Goal: Information Seeking & Learning: Learn about a topic

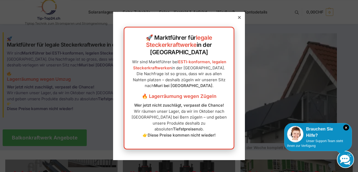
click at [238, 19] on icon at bounding box center [239, 17] width 3 height 3
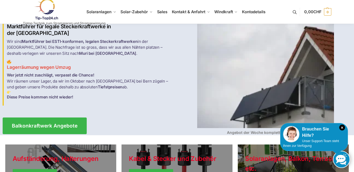
scroll to position [26, 0]
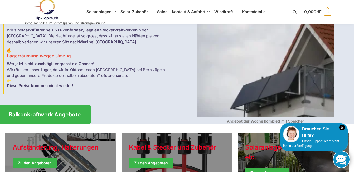
click at [75, 107] on link "Balkonkraftwerk Angebote" at bounding box center [44, 114] width 93 height 18
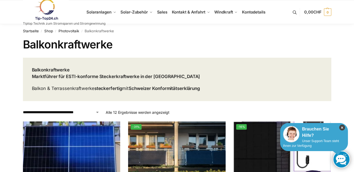
click at [343, 127] on icon "×" at bounding box center [343, 127] width 6 height 6
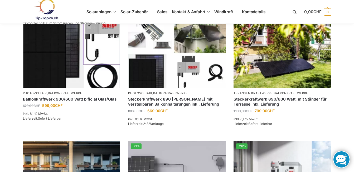
scroll to position [211, 0]
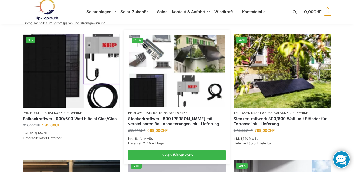
click at [184, 126] on div "Steckerkraftwerk 890 Watt mit verstellbaren Balkonhalterungen inkl. Lieferung" at bounding box center [177, 121] width 98 height 12
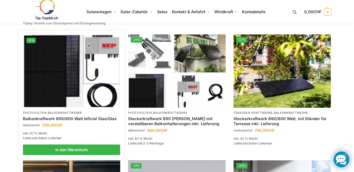
click at [85, 117] on link "Balkonkraftwerk 900/600 Watt bificial Glas/Glas" at bounding box center [72, 118] width 98 height 5
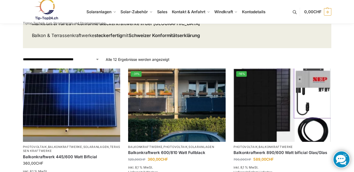
scroll to position [0, 0]
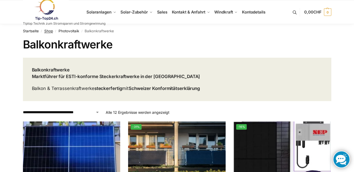
click at [48, 31] on link "Shop" at bounding box center [48, 31] width 9 height 4
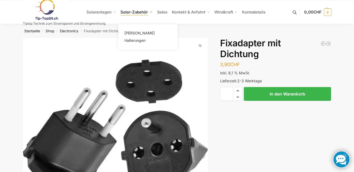
click at [132, 11] on span "Solar-Zubehör" at bounding box center [134, 12] width 27 height 5
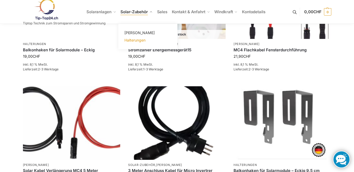
scroll to position [362, 0]
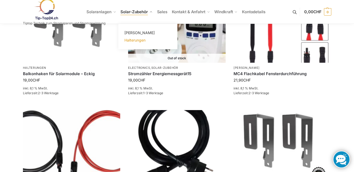
click at [141, 41] on span "Halterungen" at bounding box center [135, 40] width 21 height 4
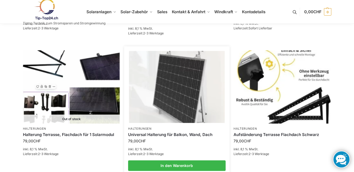
scroll to position [510, 0]
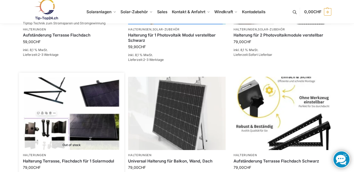
click at [55, 127] on img at bounding box center [72, 113] width 96 height 72
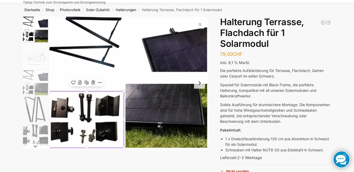
scroll to position [26, 0]
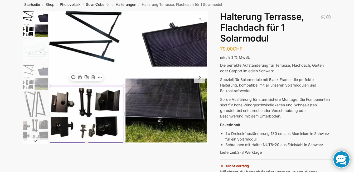
click at [35, 139] on button "Next slide" at bounding box center [35, 140] width 25 height 5
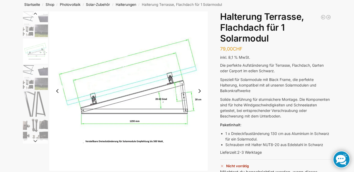
click at [35, 139] on button "Next slide" at bounding box center [35, 140] width 25 height 5
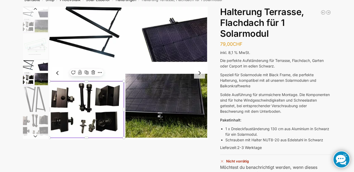
scroll to position [0, 0]
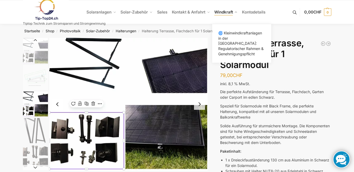
click at [222, 11] on span "Windkraft" at bounding box center [224, 12] width 18 height 5
